Goal: Check status: Check status

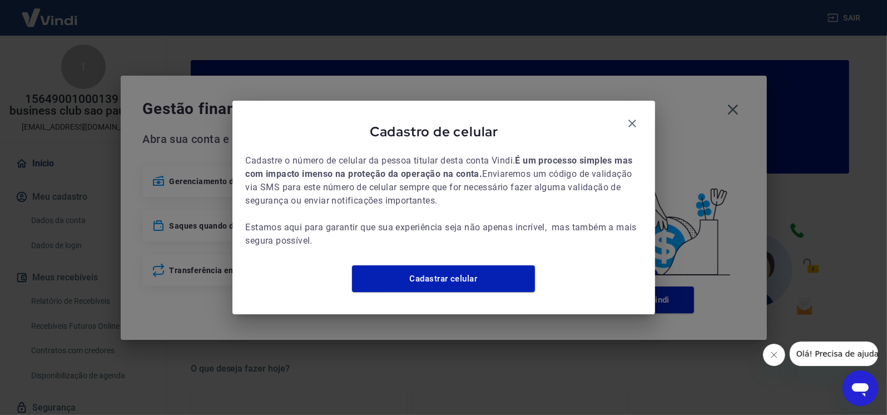
click at [768, 352] on button "Fechar mensagem da empresa" at bounding box center [774, 354] width 22 height 22
click at [633, 122] on icon "button" at bounding box center [632, 123] width 13 height 13
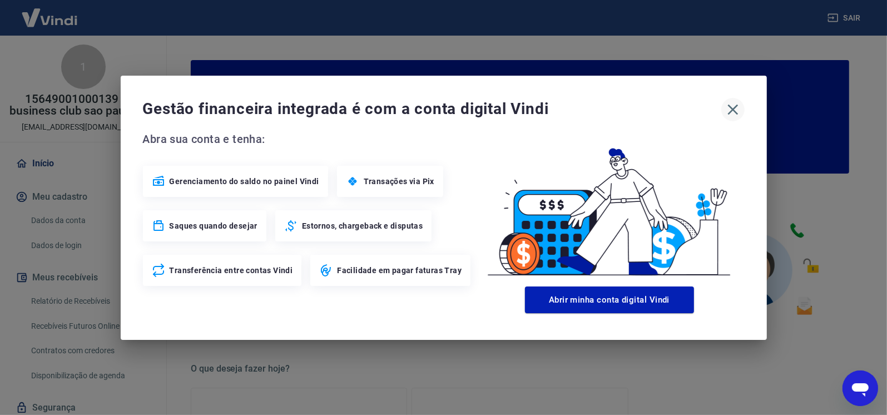
click at [731, 103] on icon "button" at bounding box center [733, 110] width 18 height 18
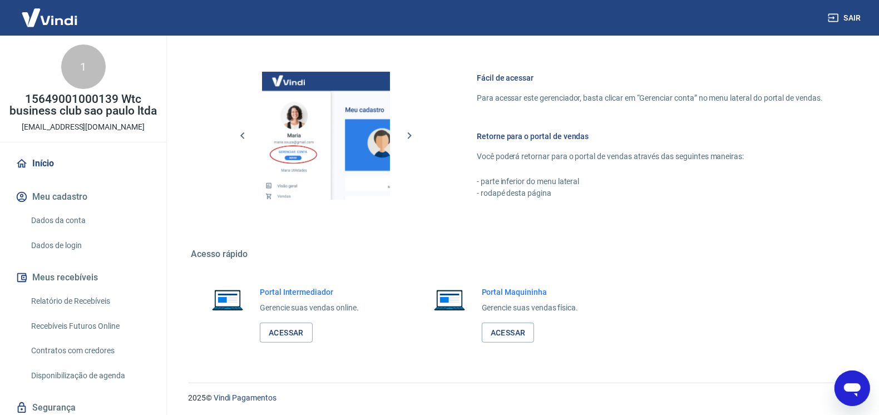
scroll to position [567, 0]
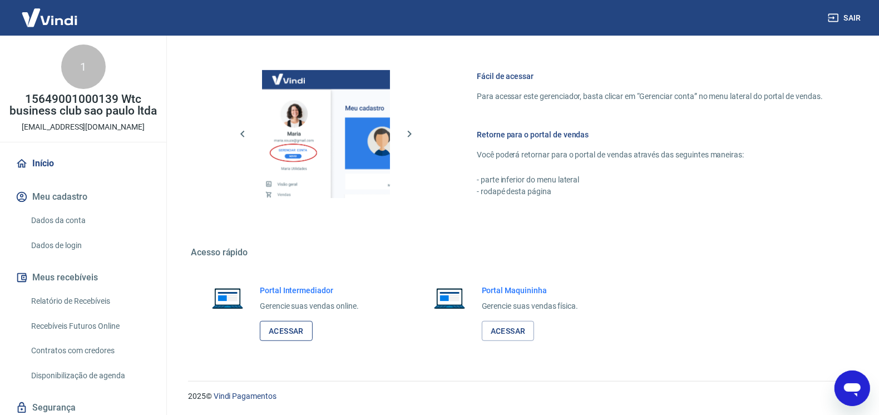
click at [293, 334] on link "Acessar" at bounding box center [286, 331] width 53 height 21
click at [78, 311] on link "Relatório de Recebíveis" at bounding box center [90, 301] width 126 height 23
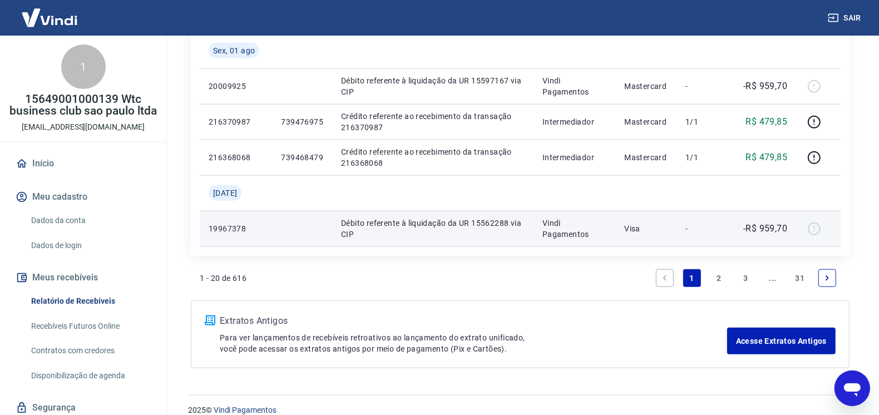
scroll to position [991, 0]
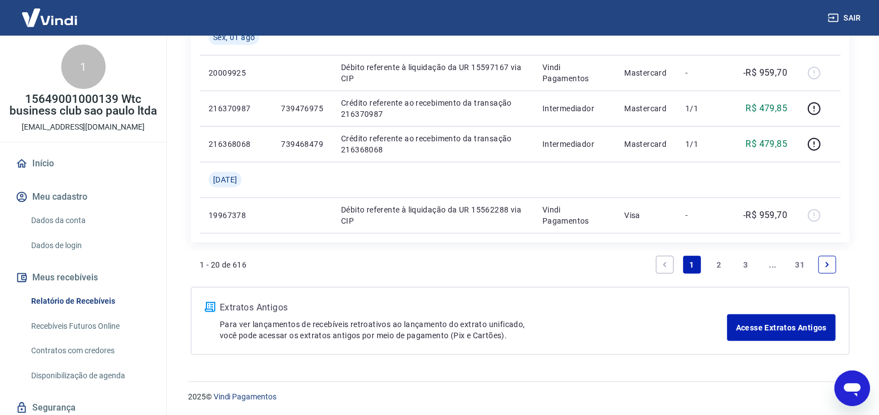
click at [720, 264] on link "2" at bounding box center [719, 265] width 18 height 18
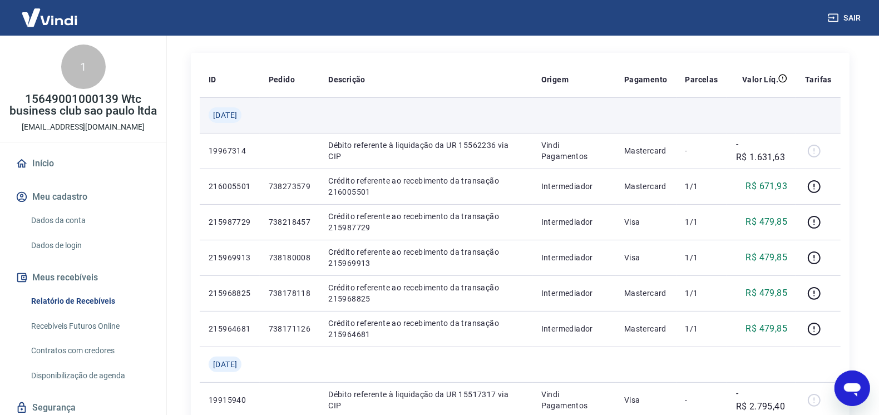
scroll to position [111, 0]
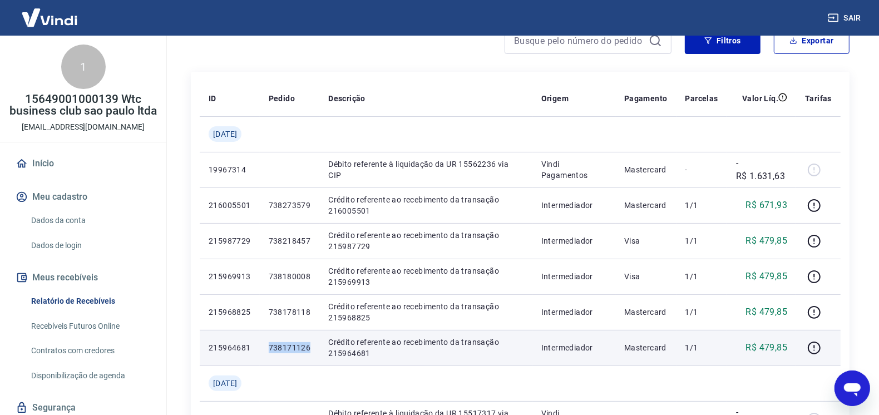
drag, startPoint x: 278, startPoint y: 346, endPoint x: 317, endPoint y: 349, distance: 39.1
click at [311, 349] on p "738171126" at bounding box center [290, 347] width 42 height 11
copy p "738171126"
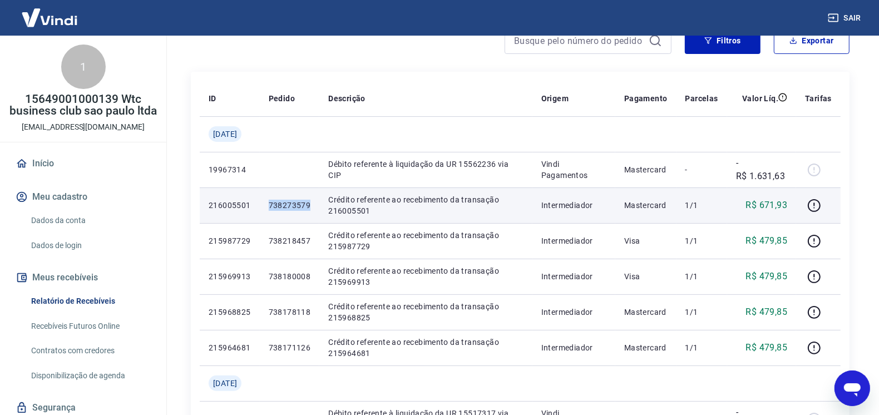
drag, startPoint x: 318, startPoint y: 204, endPoint x: 273, endPoint y: 205, distance: 45.1
click at [273, 205] on td "738273579" at bounding box center [290, 206] width 60 height 36
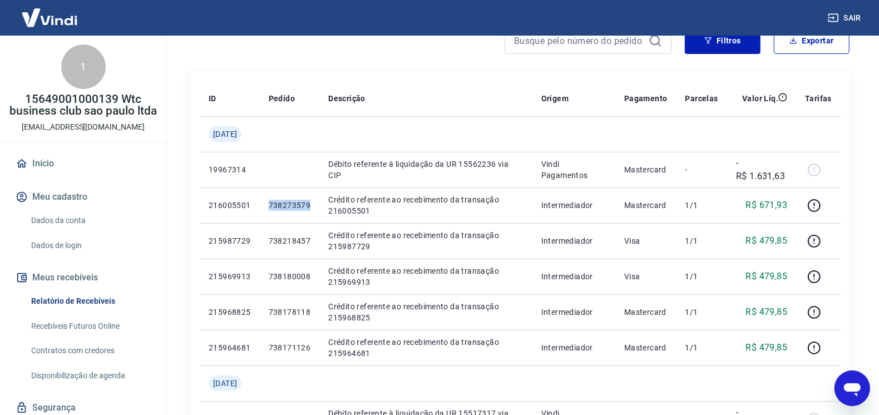
copy p "738273579"
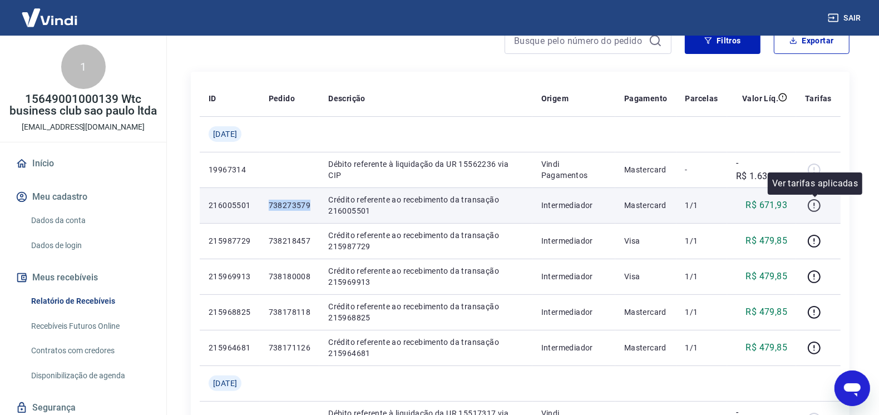
click at [811, 206] on icon "button" at bounding box center [814, 206] width 14 height 14
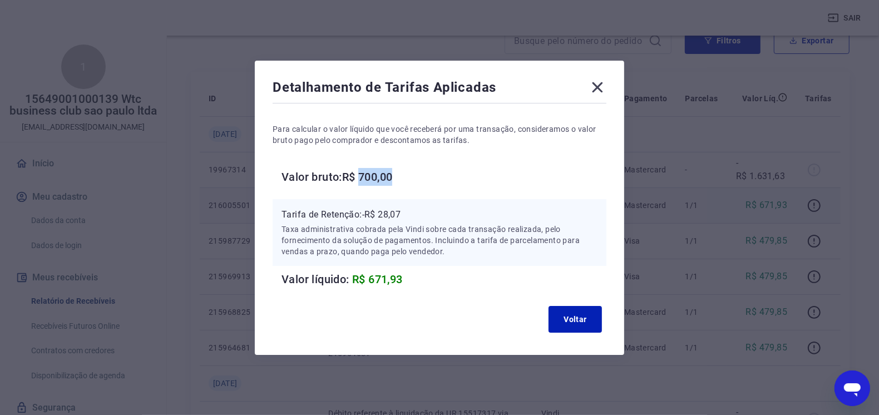
drag, startPoint x: 377, startPoint y: 175, endPoint x: 428, endPoint y: 176, distance: 50.6
click at [428, 176] on h6 "Valor bruto: R$ 700,00" at bounding box center [444, 177] width 325 height 18
drag, startPoint x: 428, startPoint y: 176, endPoint x: 423, endPoint y: 213, distance: 37.1
click at [423, 213] on p "Tarifa de Retenção: -R$ 28,07" at bounding box center [440, 214] width 316 height 13
click at [602, 85] on icon at bounding box center [598, 87] width 11 height 11
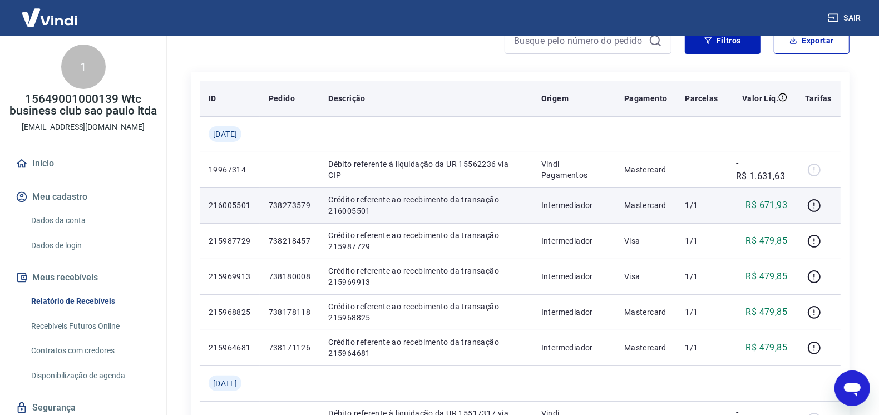
click at [446, 87] on th "Descrição" at bounding box center [425, 99] width 213 height 36
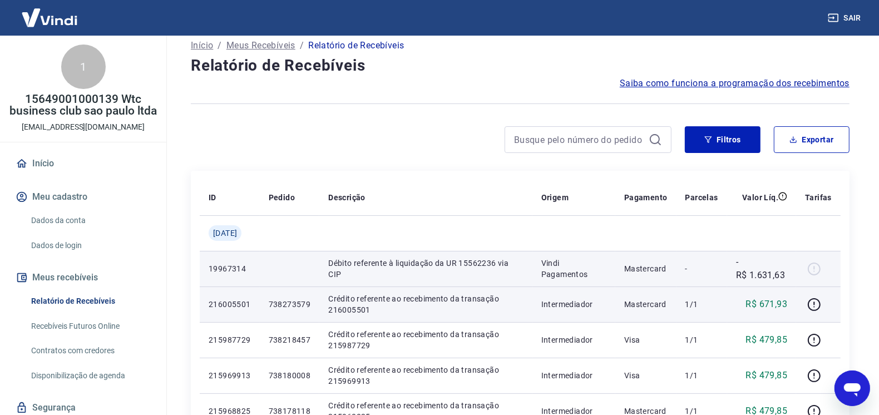
scroll to position [0, 0]
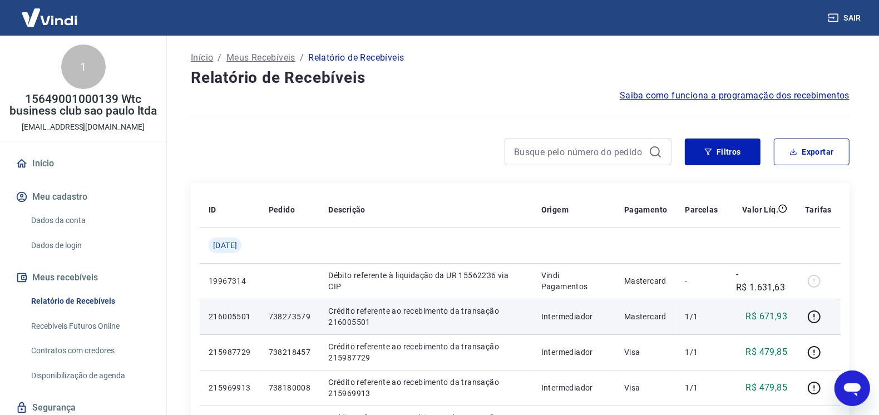
click at [862, 18] on button "Sair" at bounding box center [846, 18] width 40 height 21
